Goal: Check status: Check status

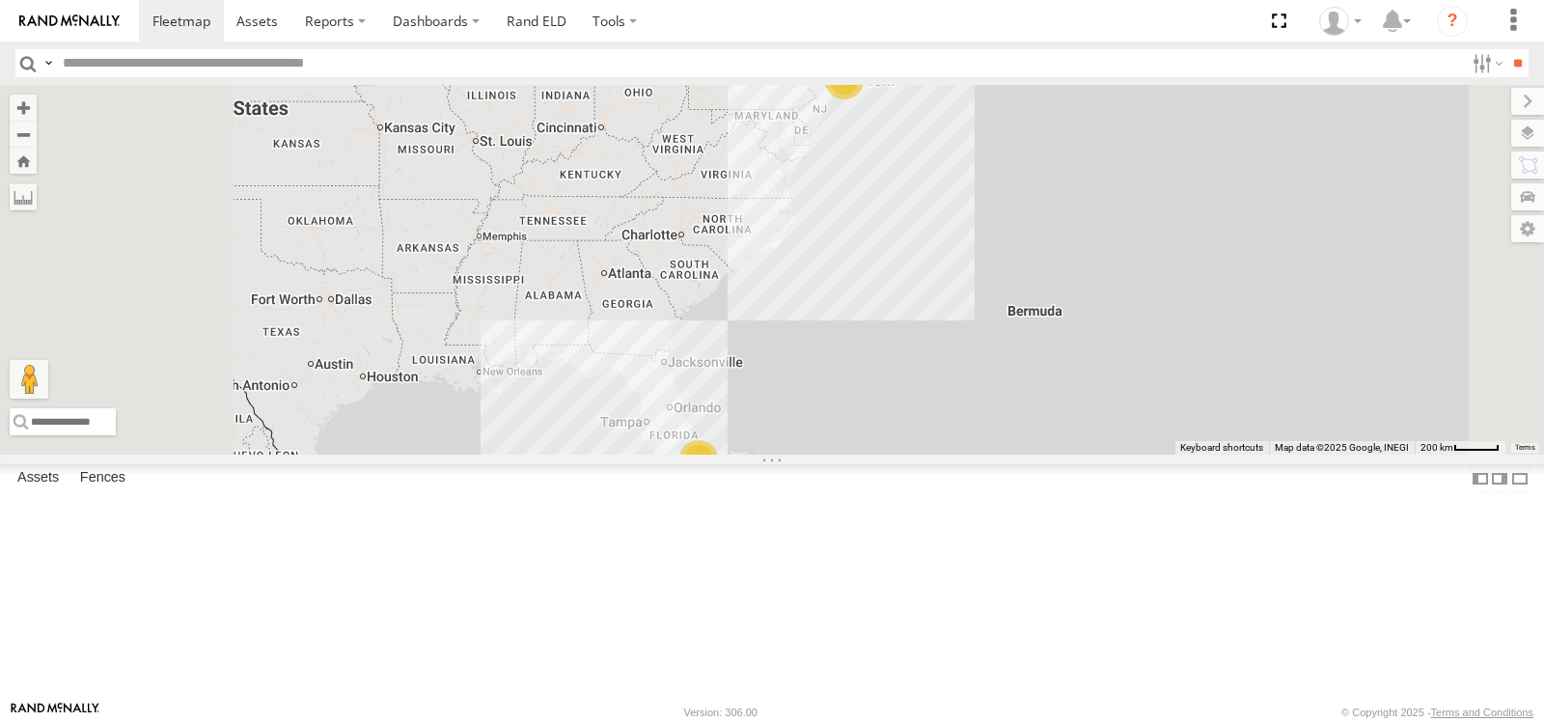
click at [0, 0] on span at bounding box center [0, 0] width 0 height 0
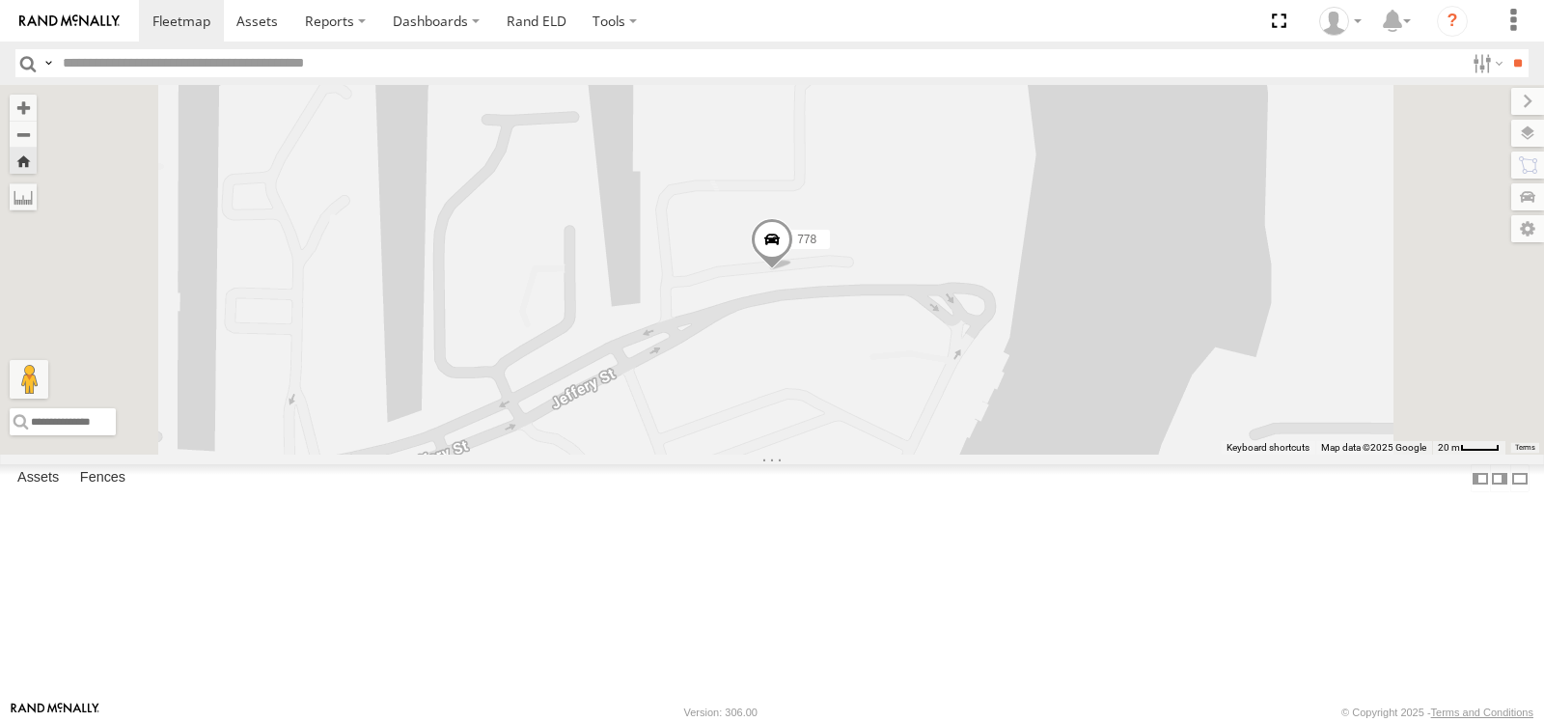
click at [793, 269] on span at bounding box center [772, 243] width 42 height 52
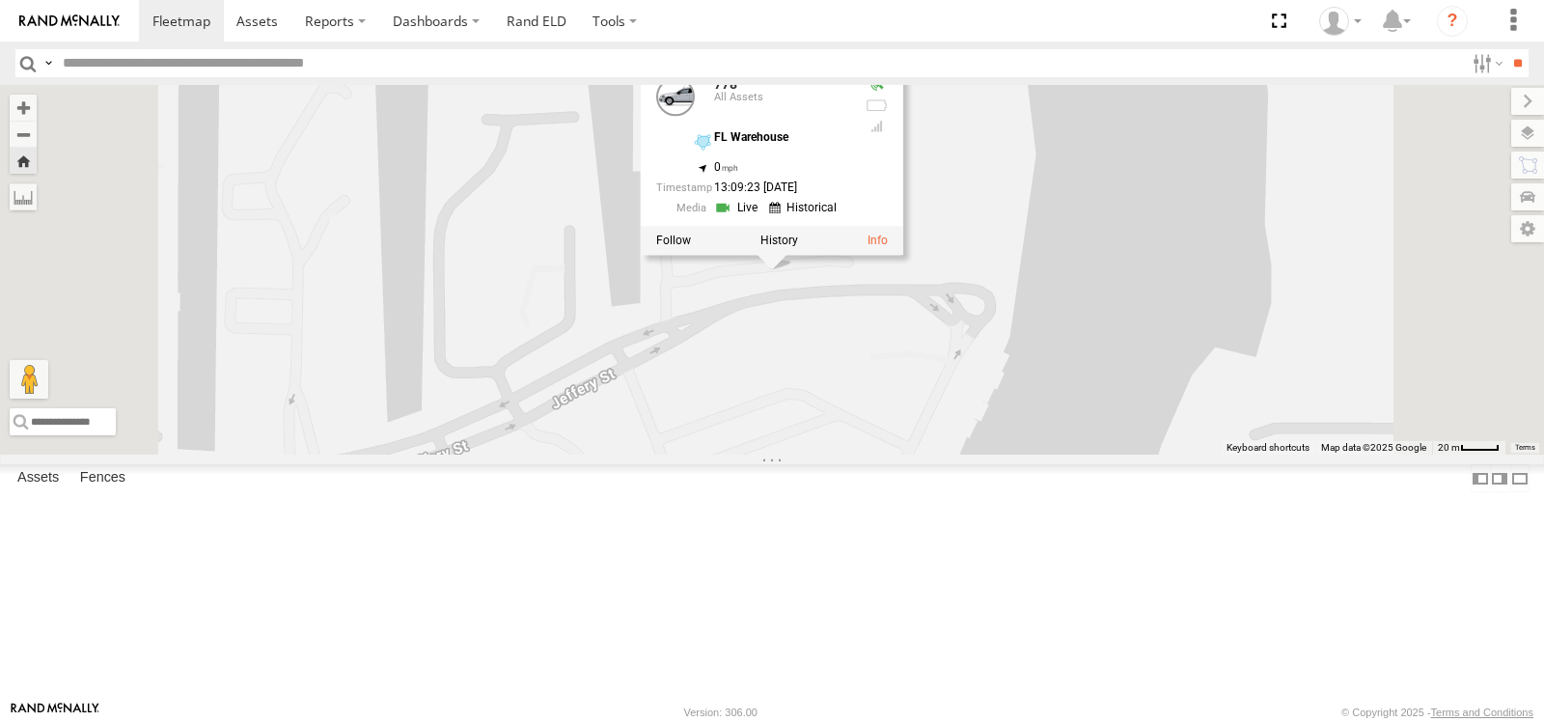
click at [763, 217] on link at bounding box center [738, 208] width 49 height 18
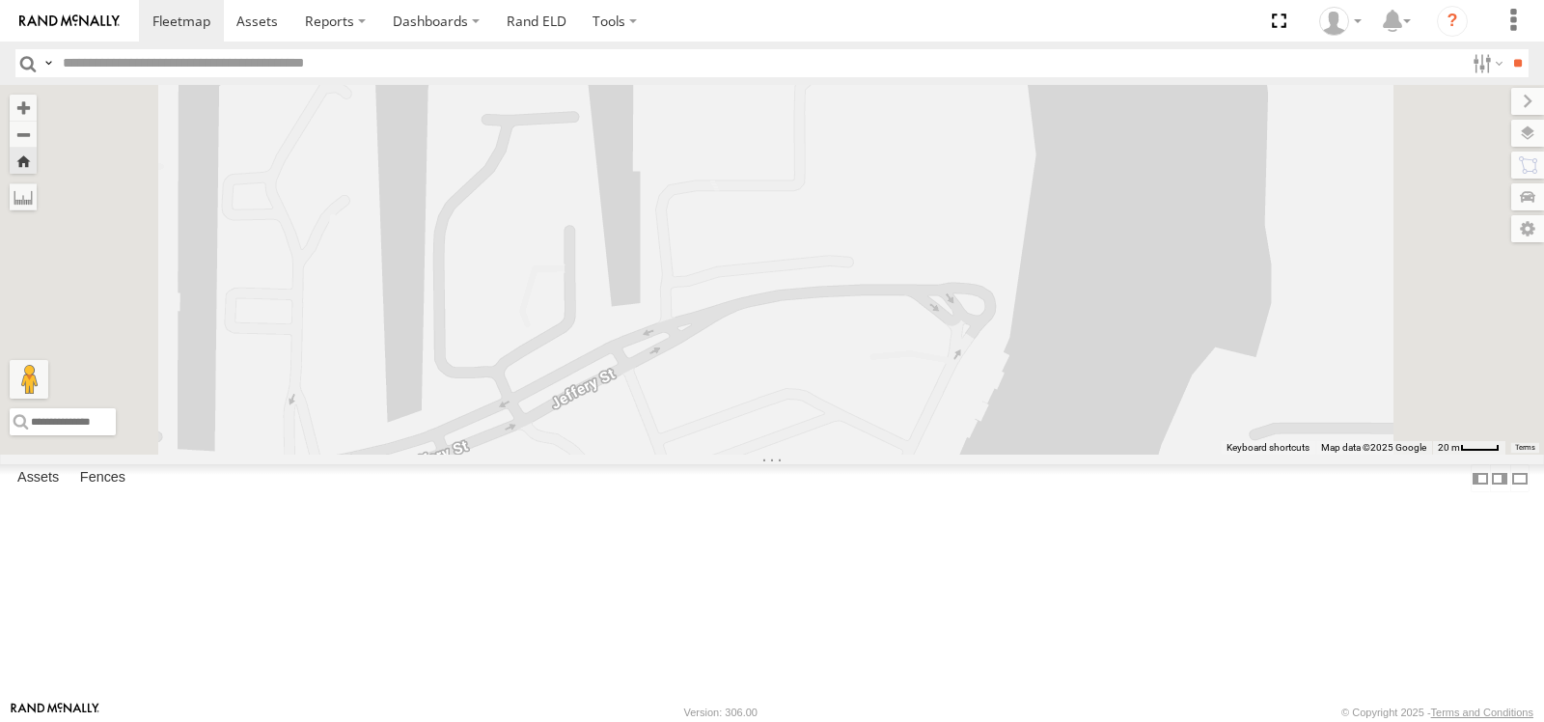
click at [0, 0] on span at bounding box center [0, 0] width 0 height 0
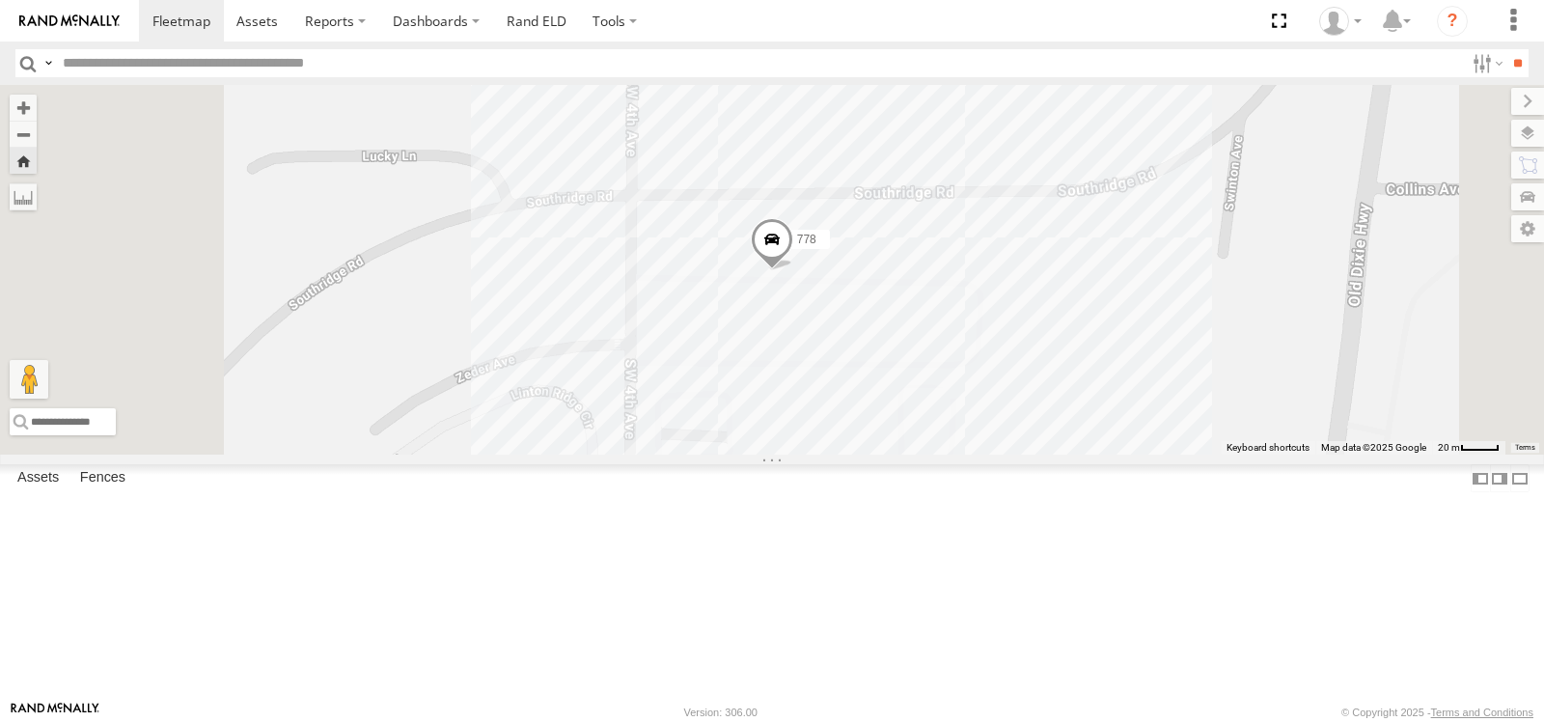
click at [0, 0] on span at bounding box center [0, 0] width 0 height 0
